Goal: Transaction & Acquisition: Purchase product/service

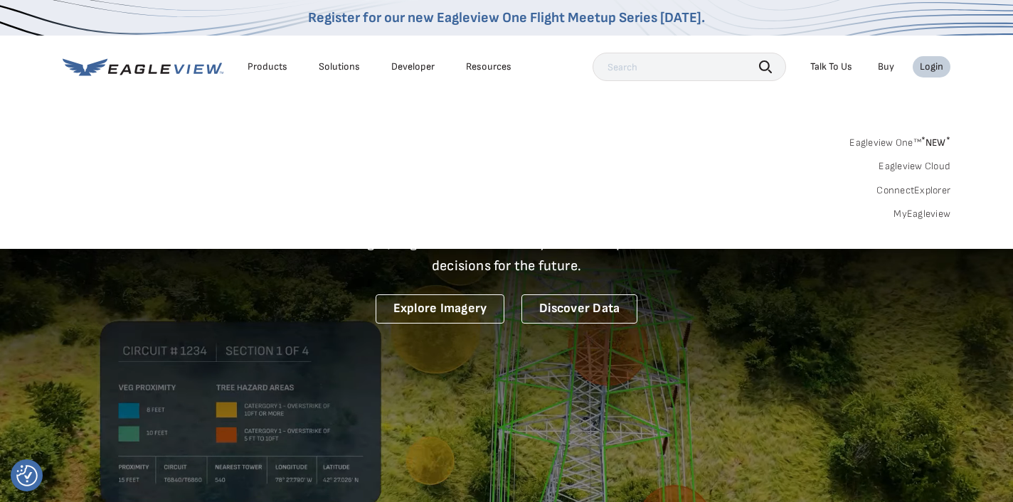
click at [924, 212] on link "MyEagleview" at bounding box center [921, 214] width 57 height 13
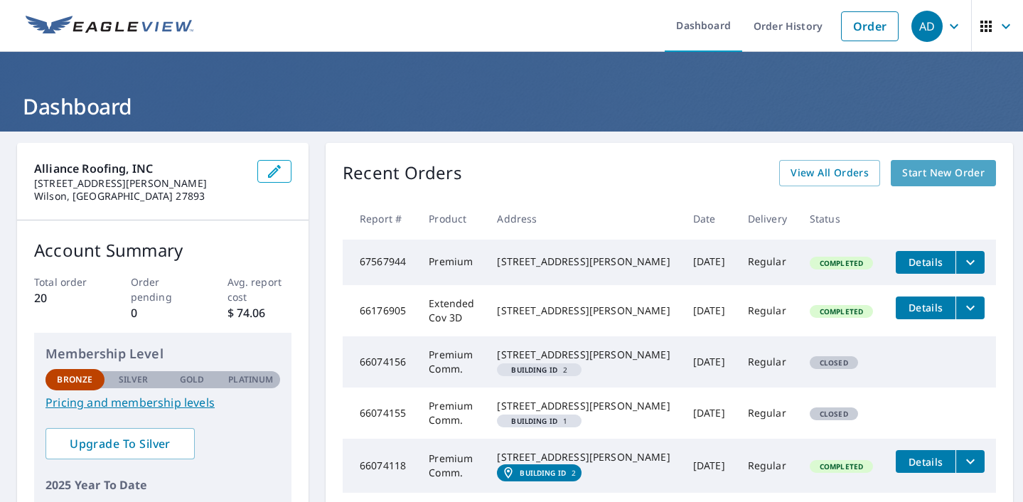
click at [911, 172] on span "Start New Order" at bounding box center [943, 173] width 82 height 18
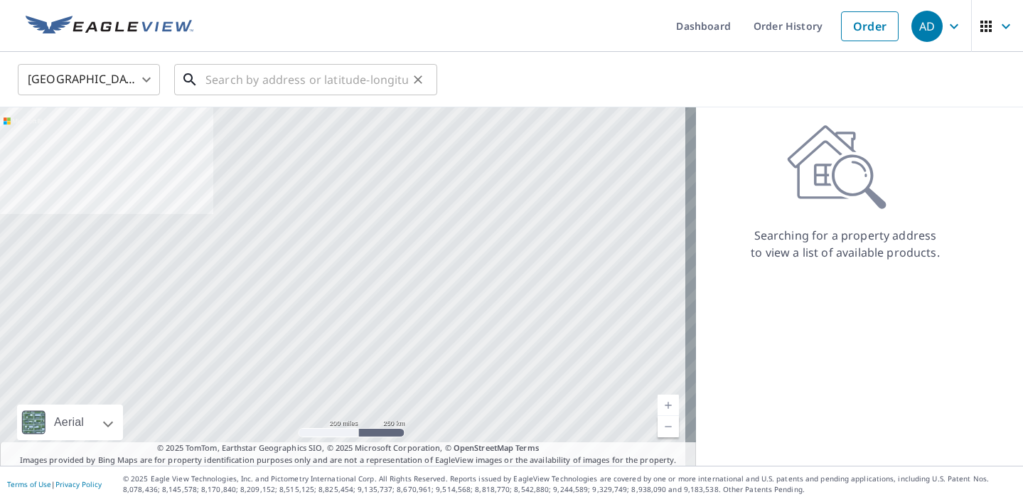
click at [223, 75] on input "text" at bounding box center [306, 80] width 203 height 40
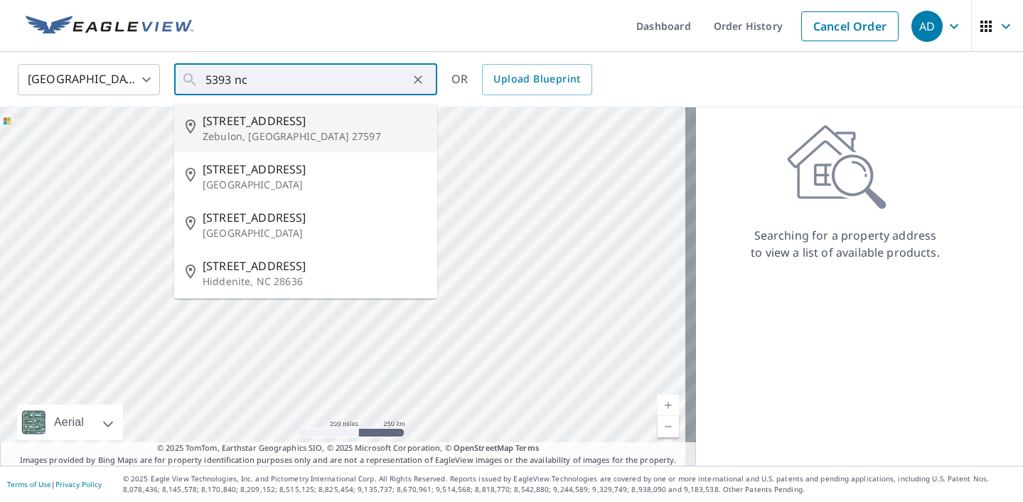
type input "[STREET_ADDRESS]"
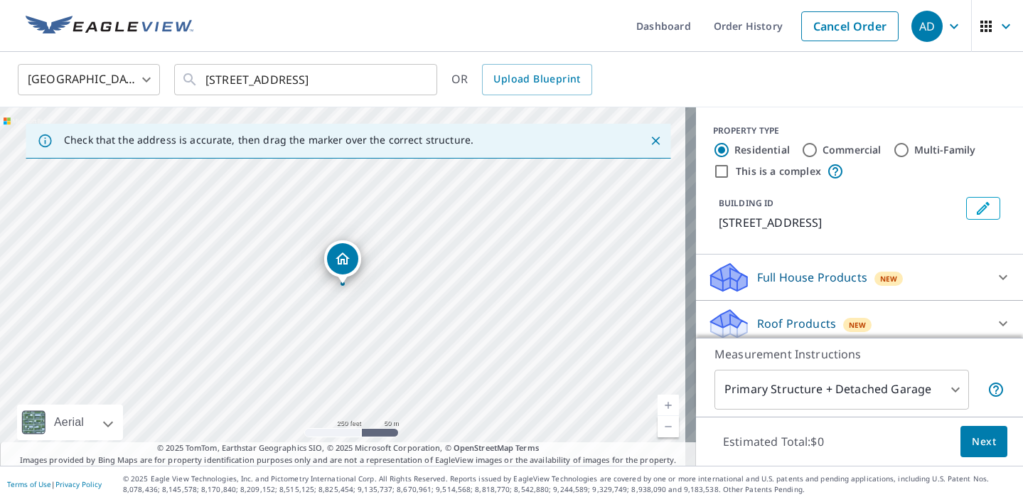
click at [662, 403] on link "Current Level 17, Zoom In" at bounding box center [668, 405] width 21 height 21
click at [662, 403] on link "Current Level 18, Zoom In" at bounding box center [668, 405] width 21 height 21
drag, startPoint x: 516, startPoint y: 365, endPoint x: 545, endPoint y: 277, distance: 93.1
click at [545, 277] on div "5393 Nc Highway 231 Zebulon, NC 27597" at bounding box center [348, 286] width 696 height 358
click at [663, 432] on link "Current Level 19, Zoom Out" at bounding box center [668, 426] width 21 height 21
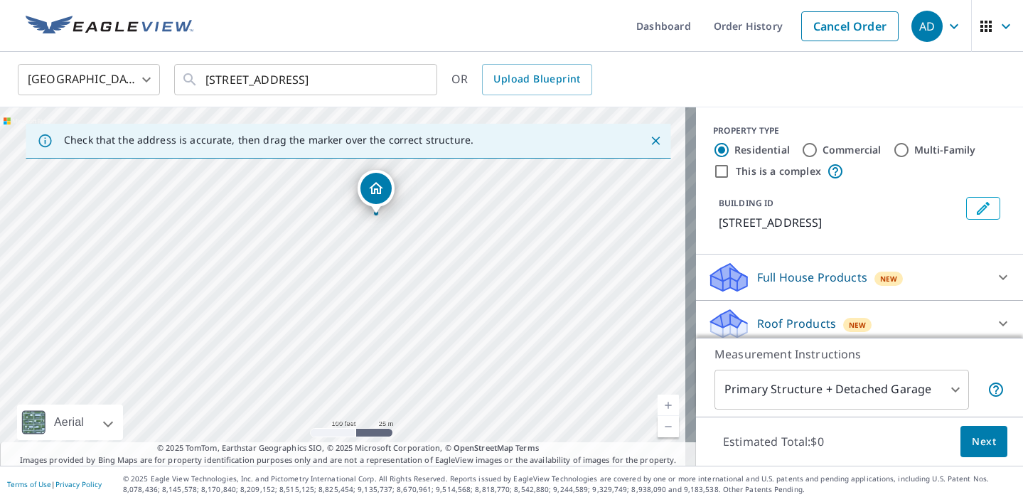
drag, startPoint x: 437, startPoint y: 265, endPoint x: 455, endPoint y: 239, distance: 32.2
click at [455, 239] on div "5393 Nc Highway 231 Zebulon, NC 27597" at bounding box center [348, 286] width 696 height 358
click at [312, 299] on div "5393 Nc Highway 231 Zebulon, NC 27597" at bounding box center [348, 286] width 696 height 358
click at [277, 368] on div "5393 Nc Highway 231 Zebulon, NC 27597" at bounding box center [348, 286] width 696 height 358
drag, startPoint x: 373, startPoint y: 331, endPoint x: 401, endPoint y: 249, distance: 86.6
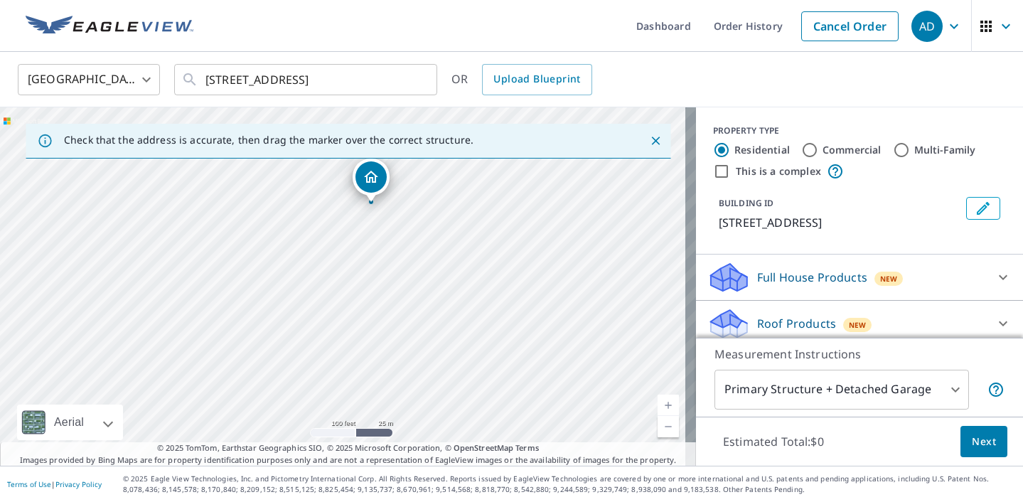
click at [401, 249] on div "5393 Nc Highway 231 Zebulon, NC 27597" at bounding box center [348, 286] width 696 height 358
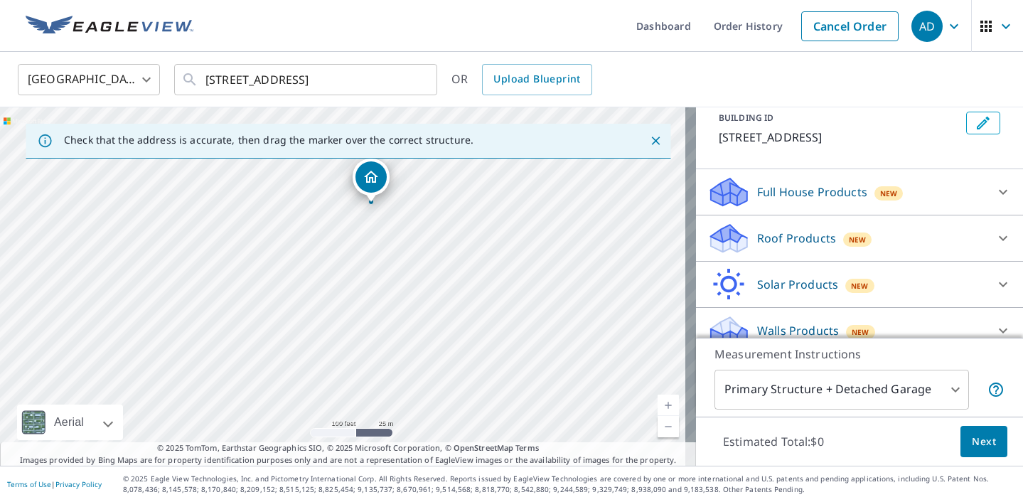
scroll to position [102, 0]
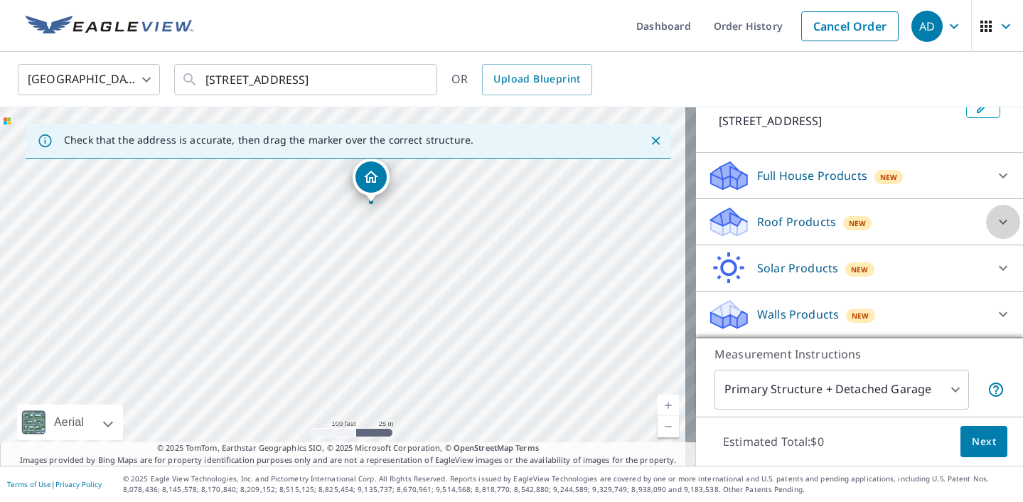
click at [999, 222] on icon at bounding box center [1003, 222] width 9 height 5
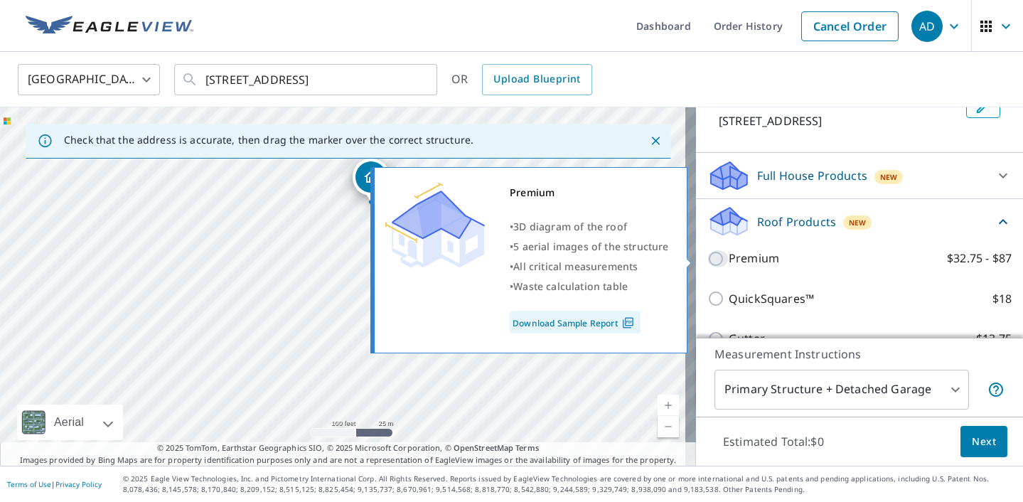
click at [712, 253] on input "Premium $32.75 - $87" at bounding box center [718, 258] width 21 height 17
checkbox input "true"
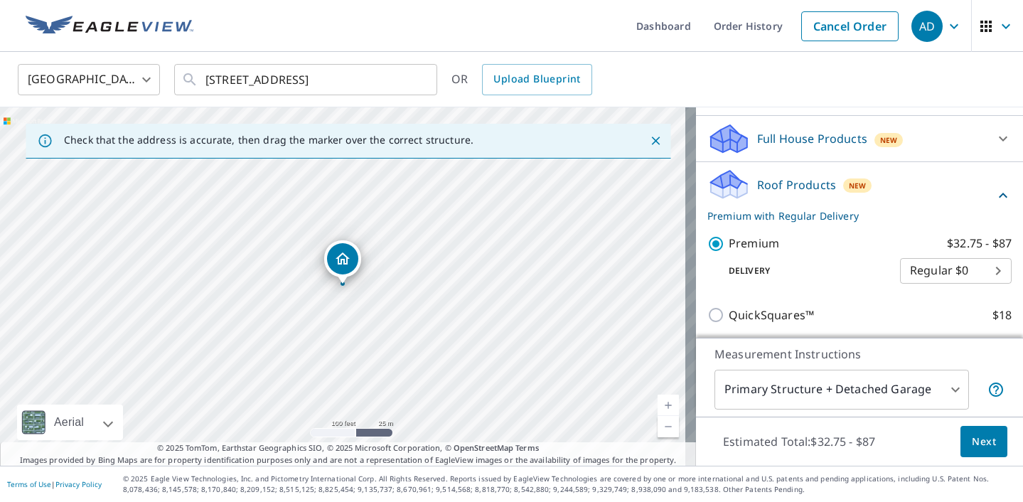
scroll to position [131, 0]
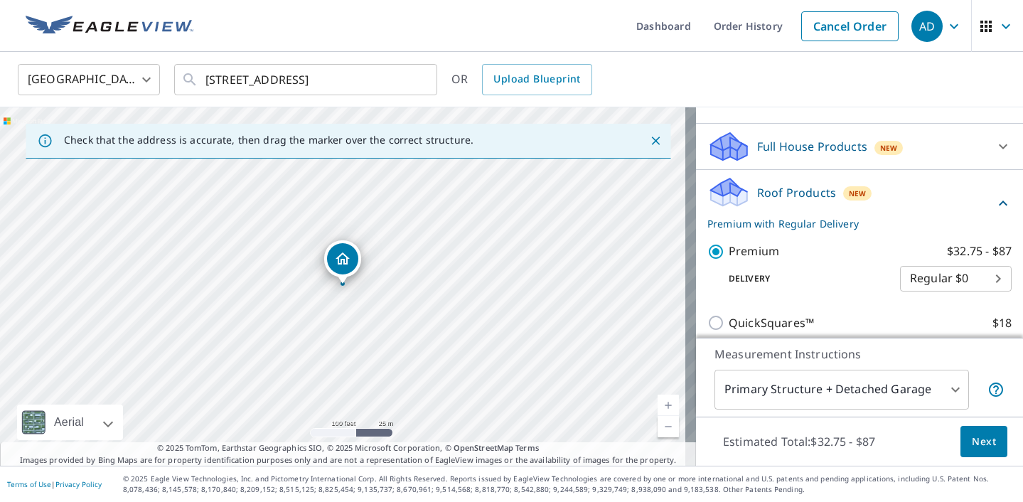
click at [995, 195] on icon at bounding box center [1003, 203] width 17 height 17
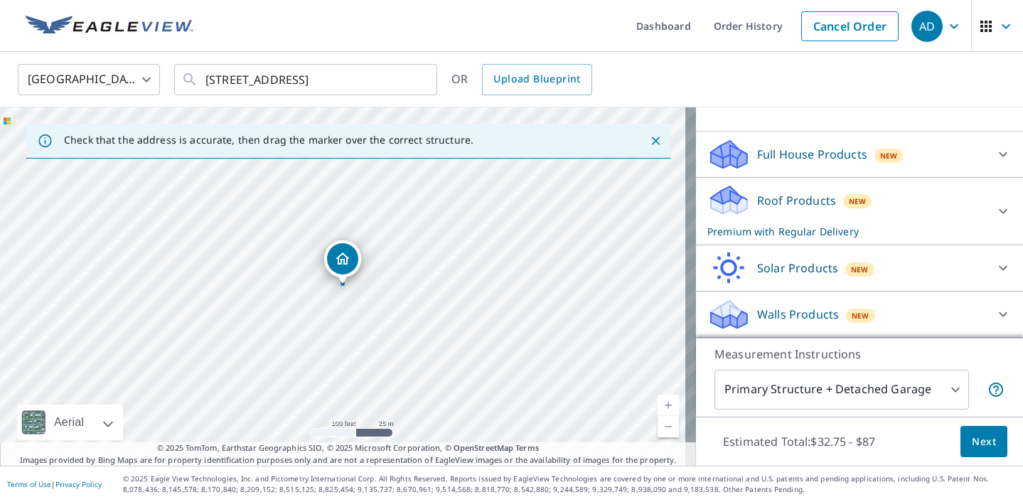
scroll to position [123, 0]
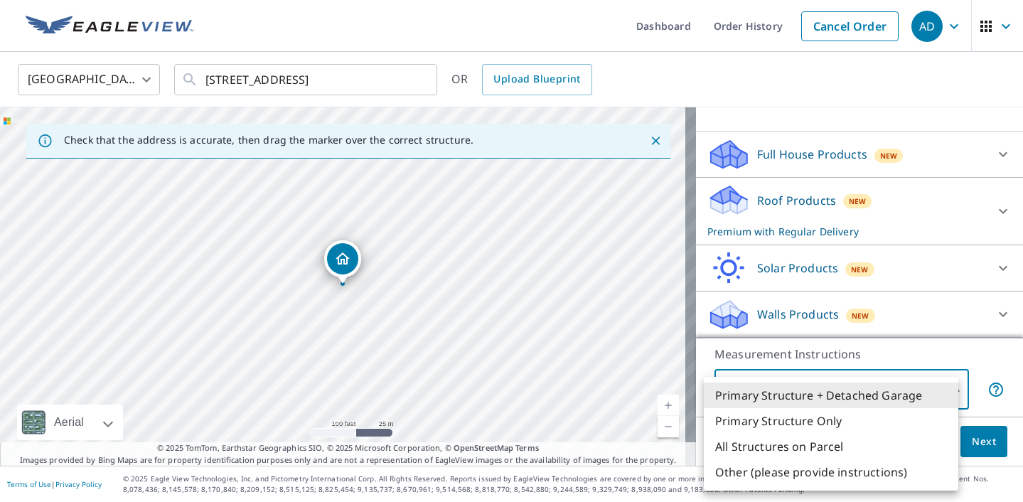
click at [894, 390] on body "AD AD Dashboard Order History Cancel Order AD United States US ​ 5393 Nc Highwa…" at bounding box center [511, 251] width 1023 height 502
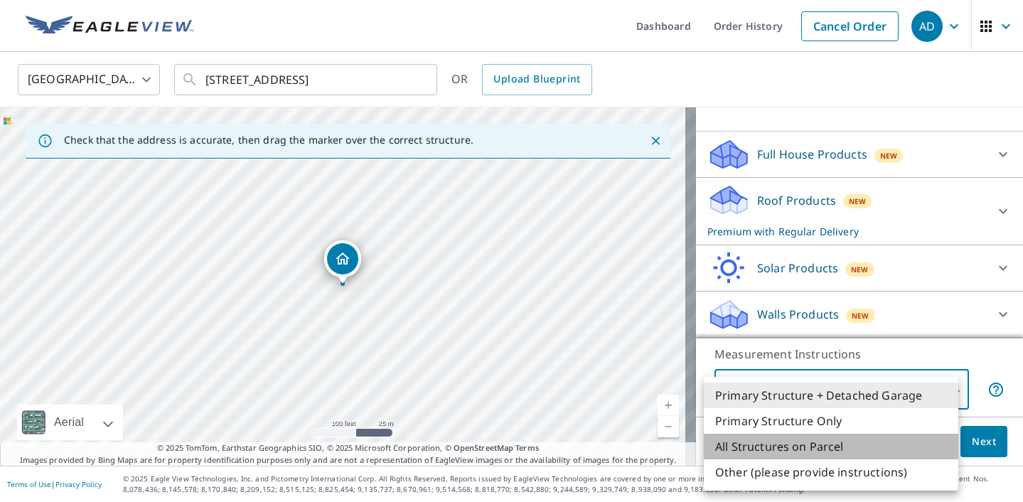
click at [808, 442] on li "All Structures on Parcel" at bounding box center [831, 447] width 255 height 26
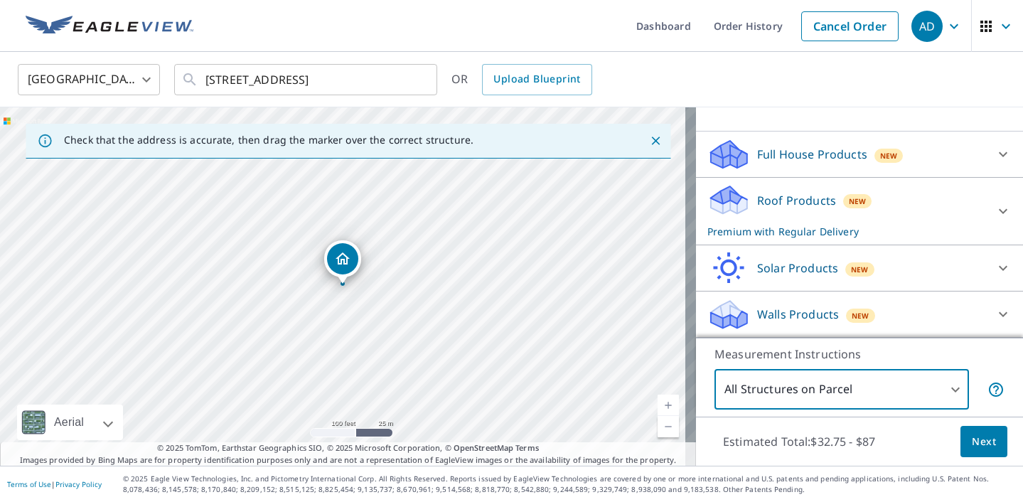
click at [850, 377] on body "AD AD Dashboard Order History Cancel Order AD United States US ​ 5393 Nc Highwa…" at bounding box center [511, 251] width 1023 height 502
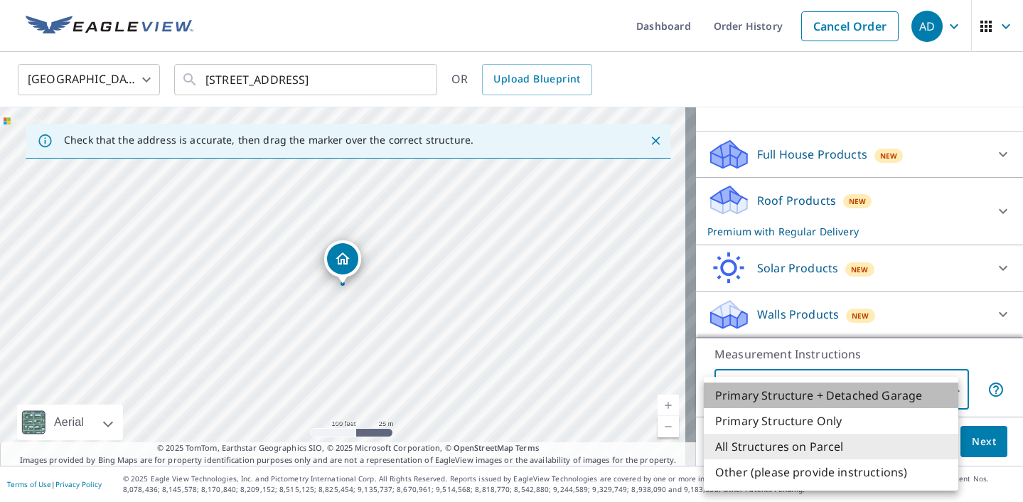
click at [811, 395] on li "Primary Structure + Detached Garage" at bounding box center [831, 396] width 255 height 26
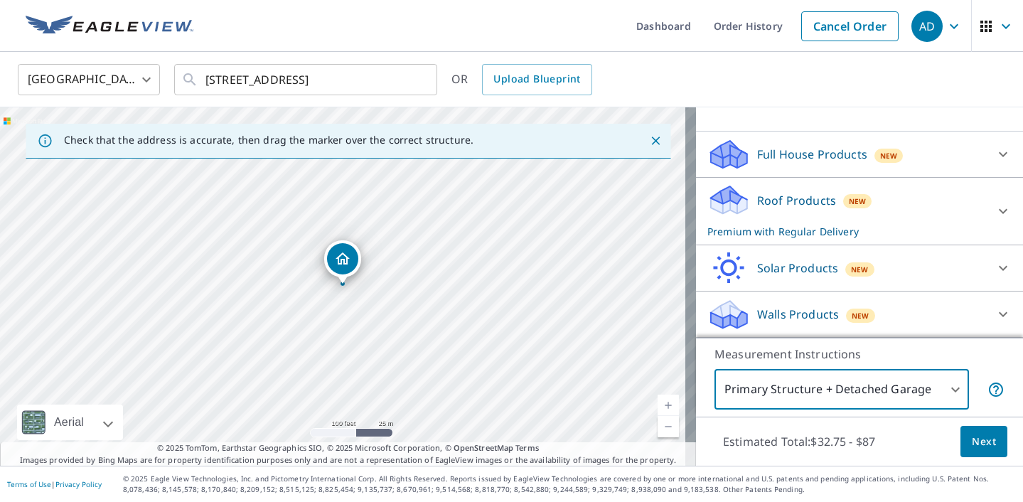
click at [974, 356] on p "Measurement Instructions" at bounding box center [860, 354] width 290 height 17
click at [281, 365] on div "5393 Nc Highway 231 Zebulon, NC 27597" at bounding box center [348, 286] width 696 height 358
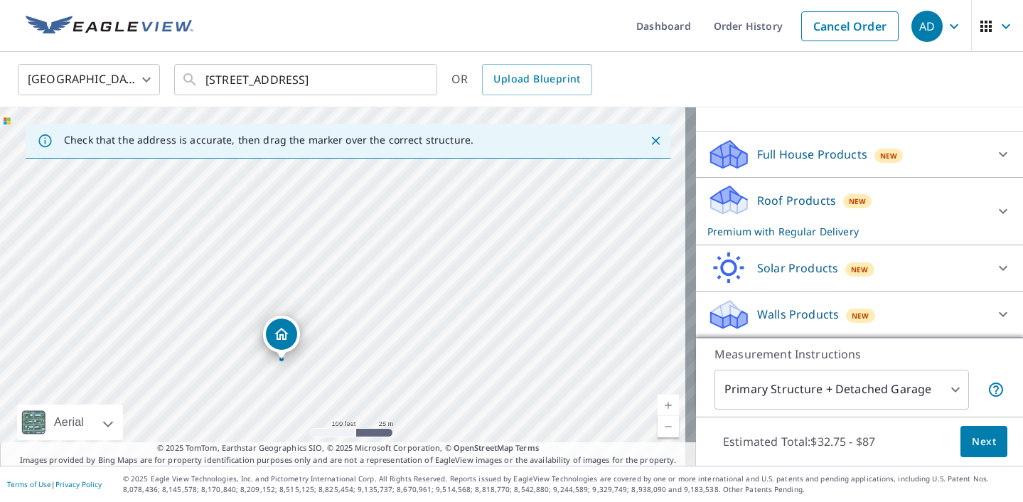
drag, startPoint x: 348, startPoint y: 254, endPoint x: 288, endPoint y: 329, distance: 96.2
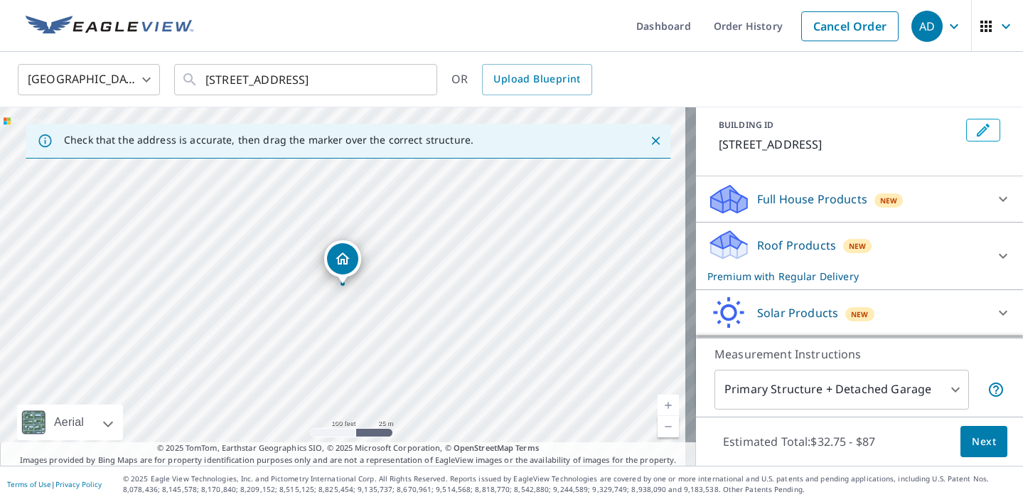
scroll to position [0, 0]
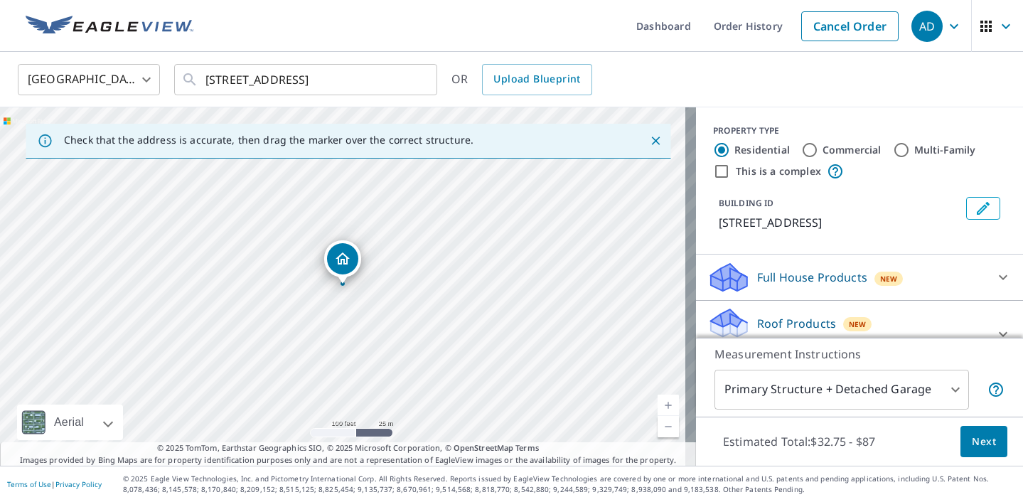
click at [883, 409] on body "AD AD Dashboard Order History Cancel Order AD United States US ​ 5393 Nc Highwa…" at bounding box center [511, 251] width 1023 height 502
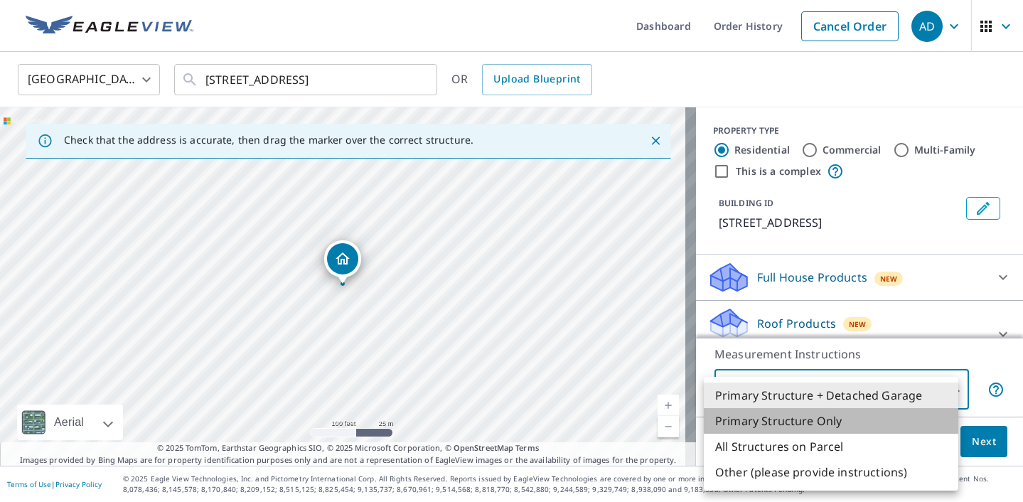
click at [850, 421] on li "Primary Structure Only" at bounding box center [831, 421] width 255 height 26
type input "2"
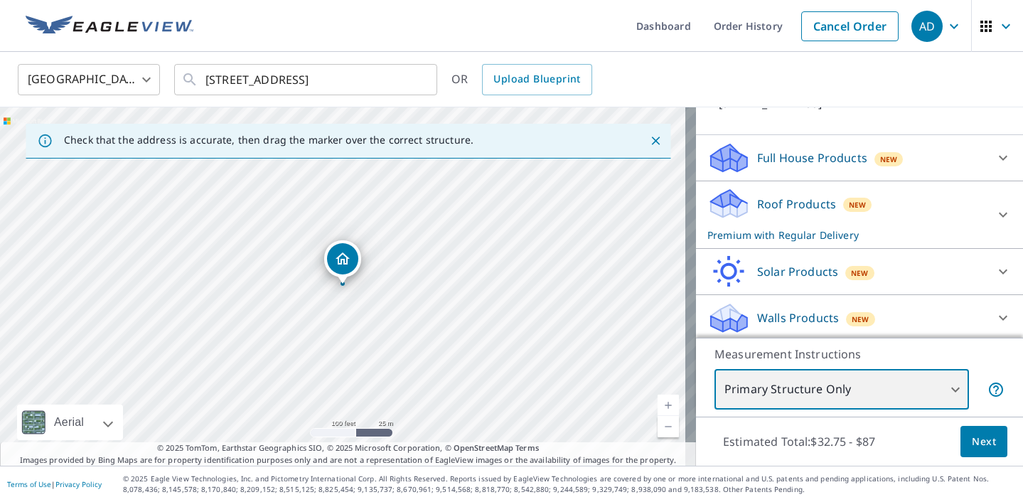
scroll to position [140, 0]
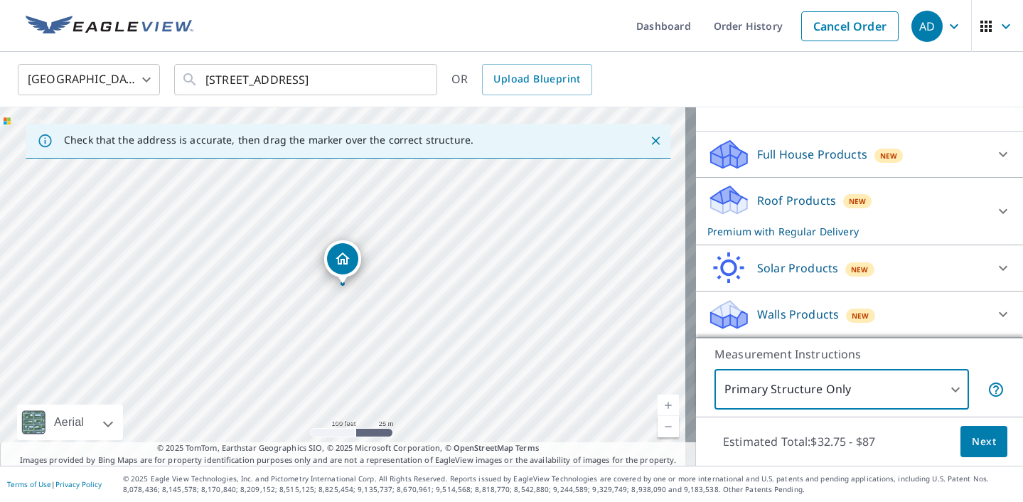
click at [974, 448] on span "Next" at bounding box center [984, 442] width 24 height 18
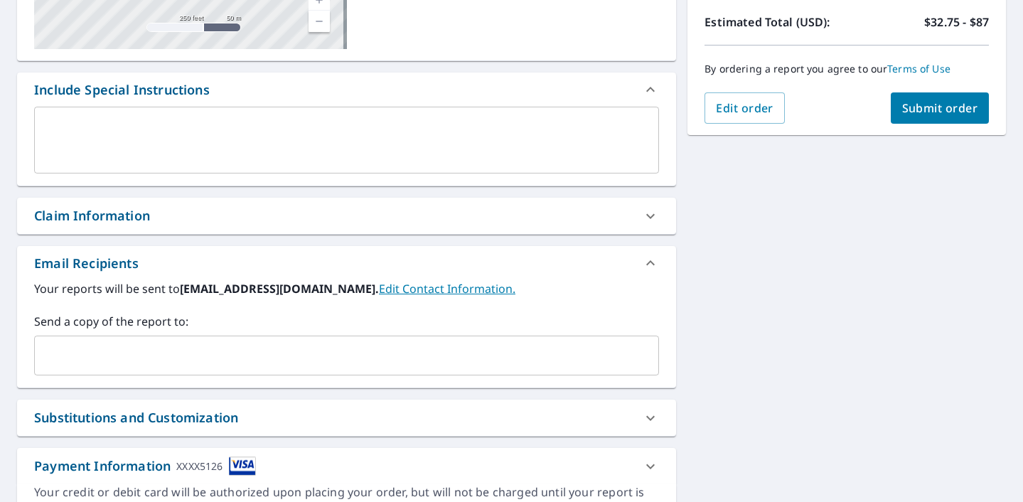
scroll to position [324, 0]
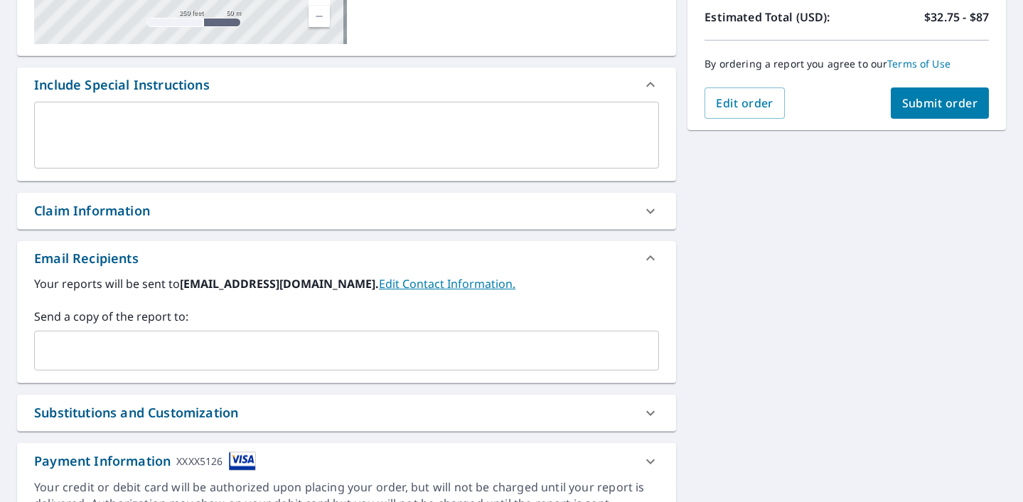
click at [255, 339] on input "text" at bounding box center [336, 350] width 591 height 27
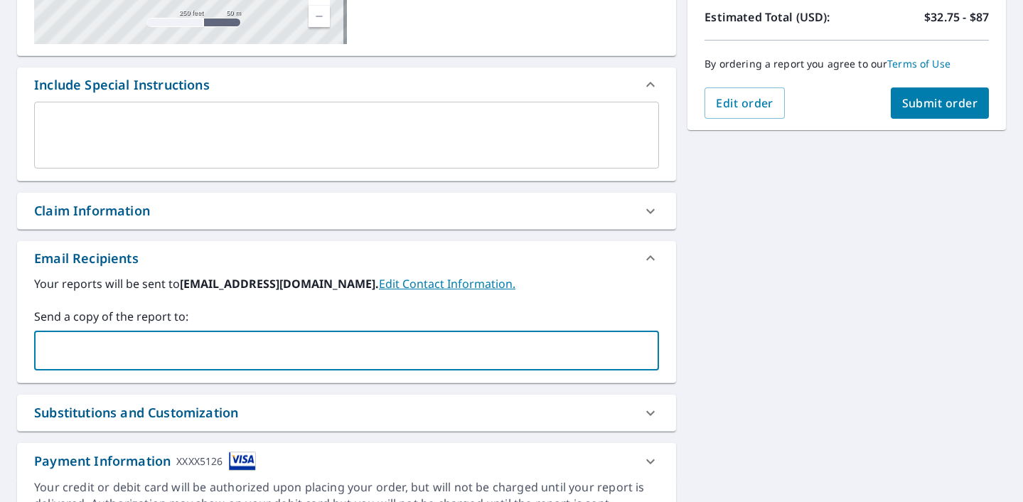
type input "allianceroofing252@gmail.com"
click at [768, 361] on div "5393 NC Highway 231 Zebulon, NC 27597 Aerial Road A standard road map Aerial A …" at bounding box center [511, 171] width 1023 height 727
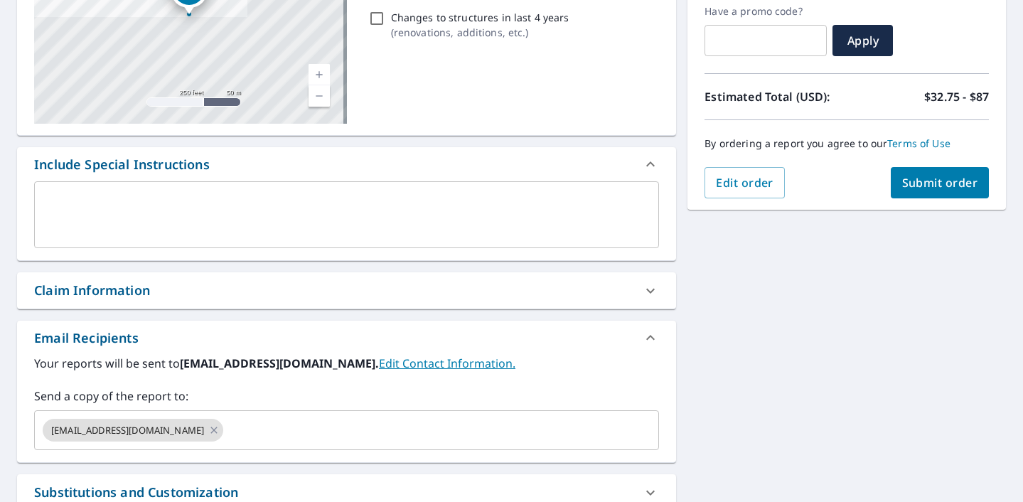
scroll to position [112, 0]
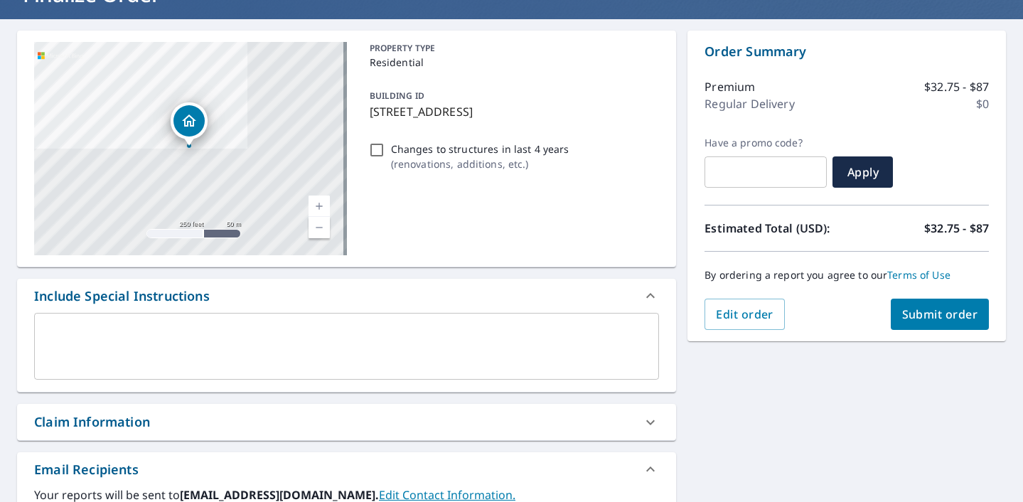
click at [955, 316] on span "Submit order" at bounding box center [940, 314] width 76 height 16
